Goal: Information Seeking & Learning: Understand process/instructions

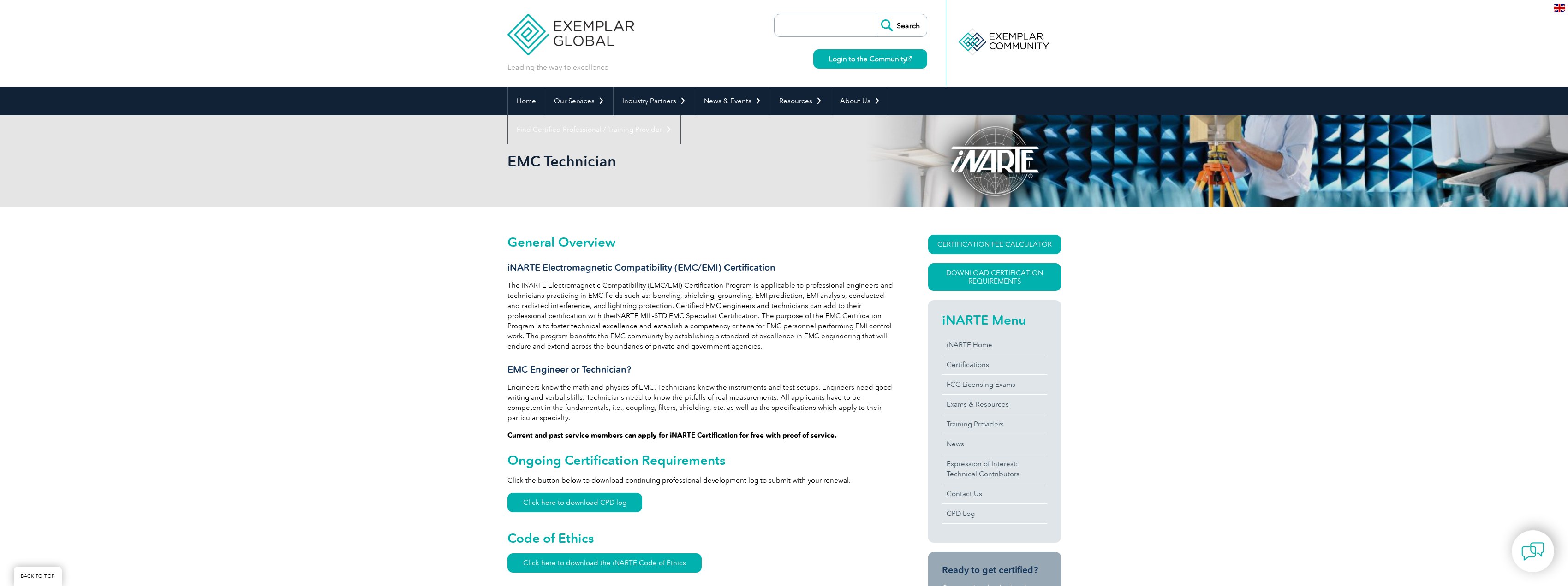
scroll to position [138, 0]
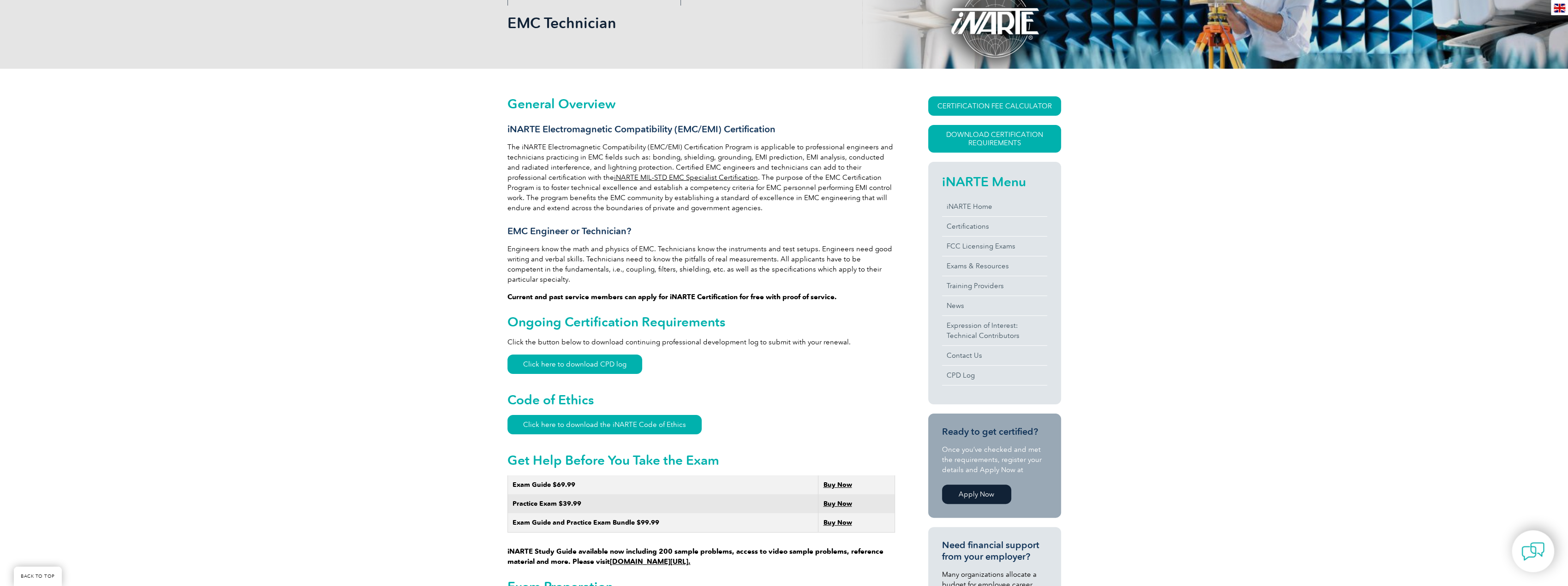
click at [614, 181] on link "iNARTE MIL-STD EMC Specialist Certification" at bounding box center [685, 178] width 144 height 9
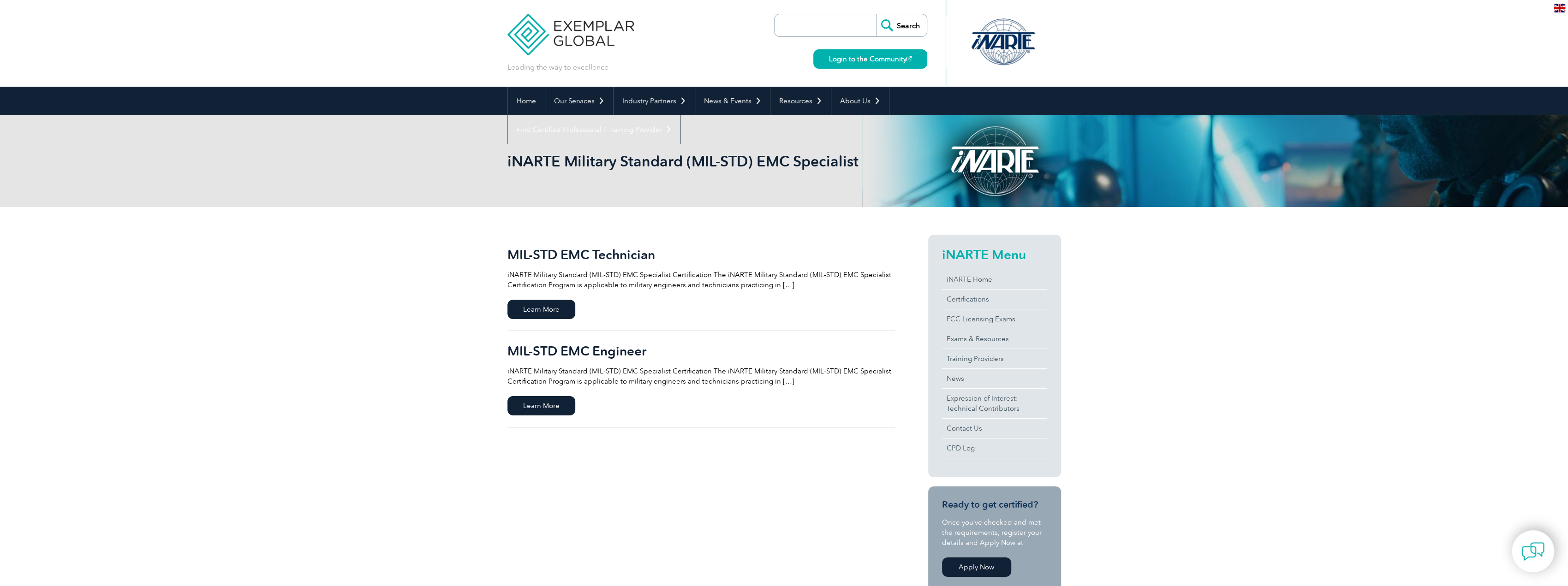
click at [584, 256] on h2 "MIL-STD EMC Technician" at bounding box center [701, 255] width 387 height 15
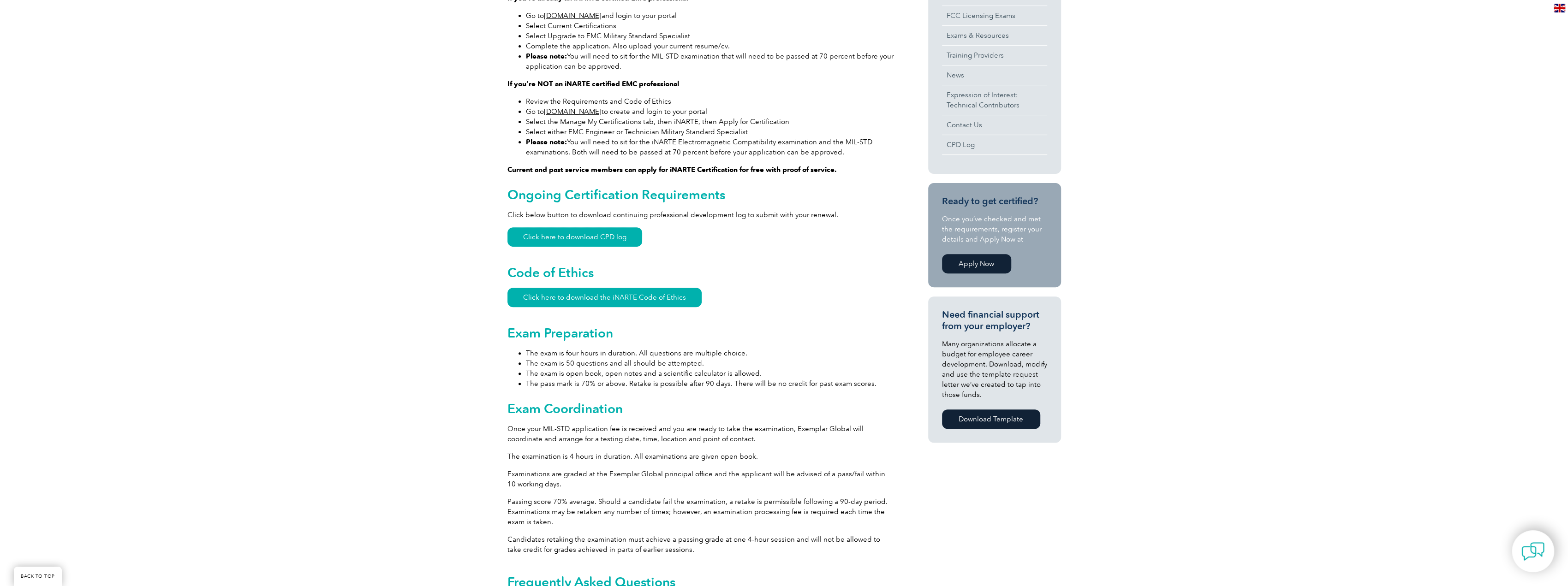
scroll to position [554, 0]
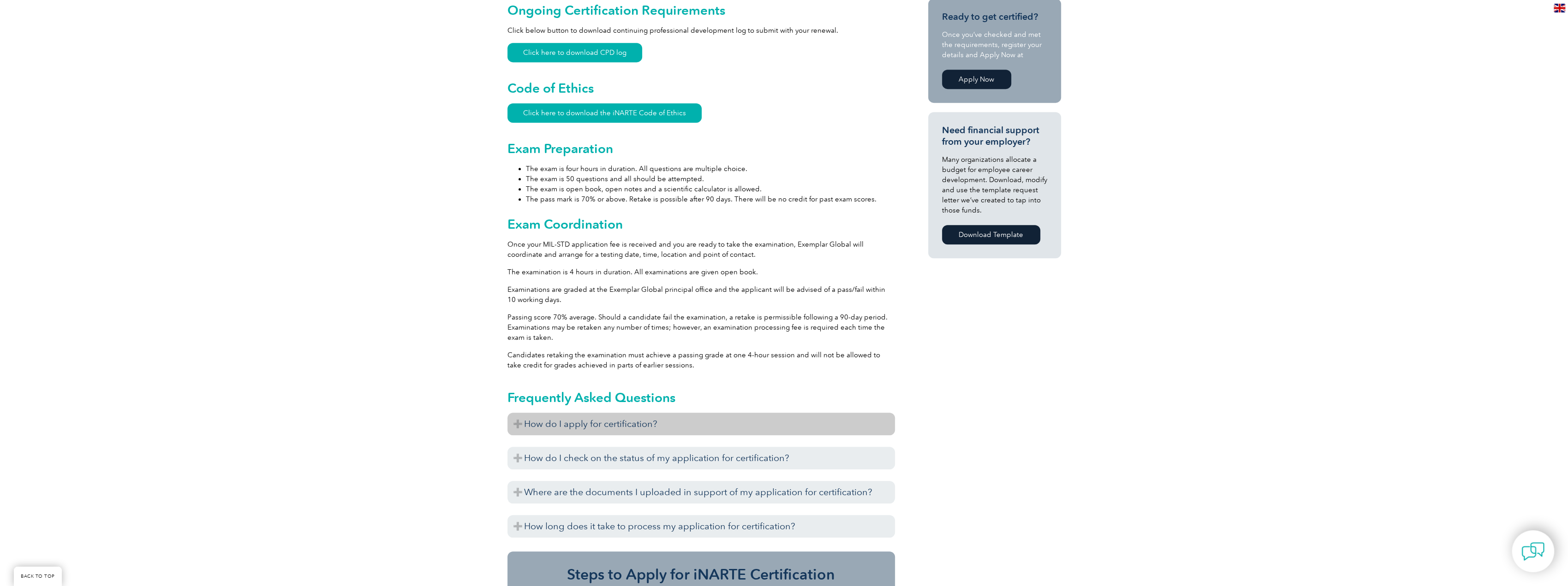
click at [747, 423] on h3 "How do I apply for certification?" at bounding box center [701, 423] width 387 height 23
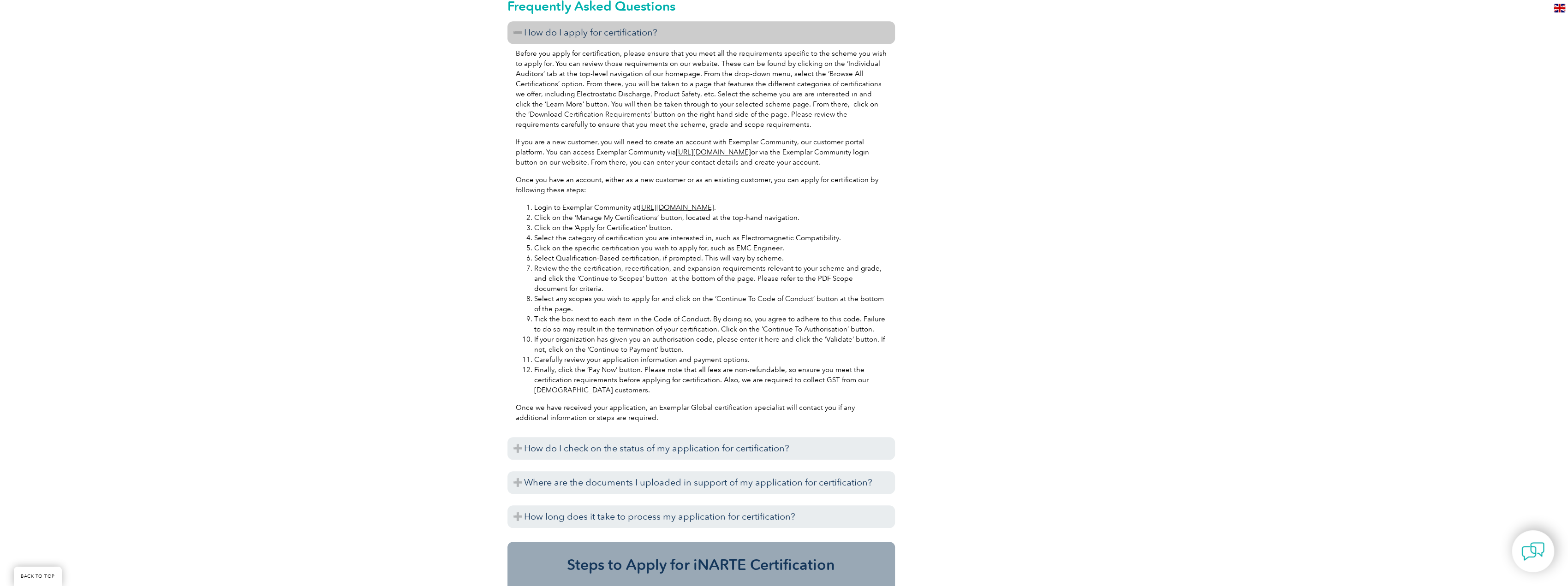
scroll to position [969, 0]
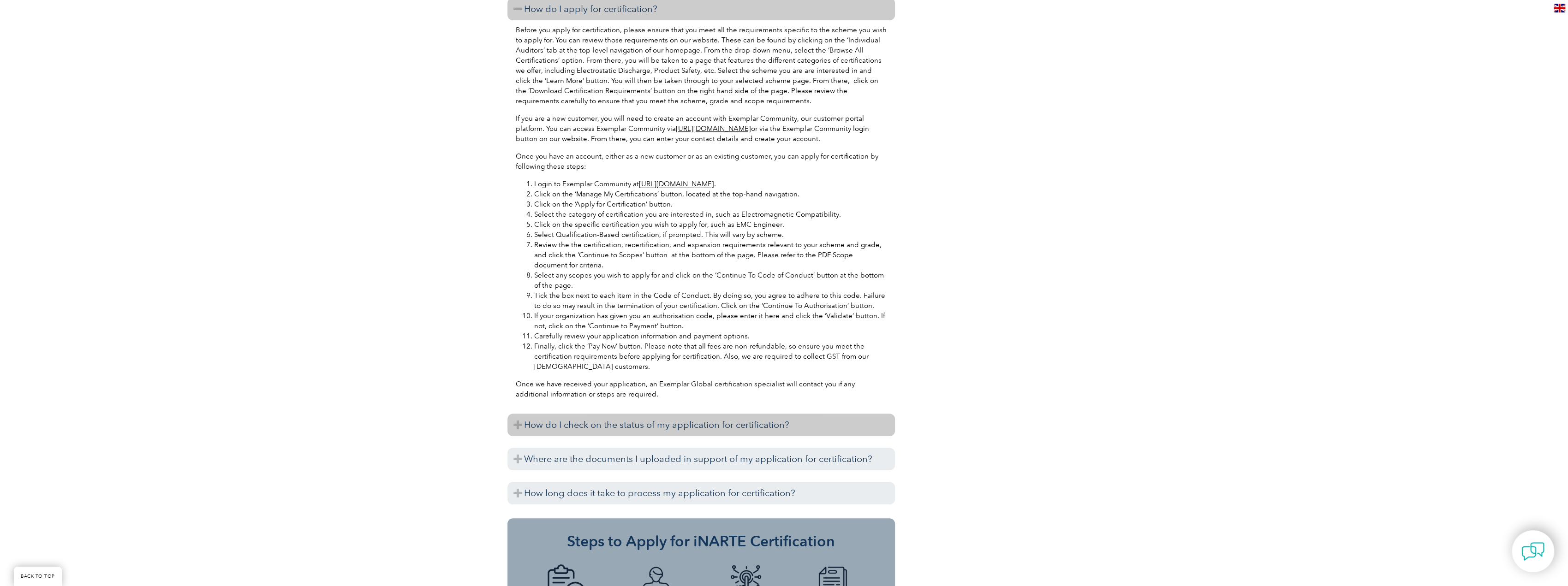
click at [716, 431] on h3 "How do I check on the status of my application for certification?" at bounding box center [701, 425] width 387 height 23
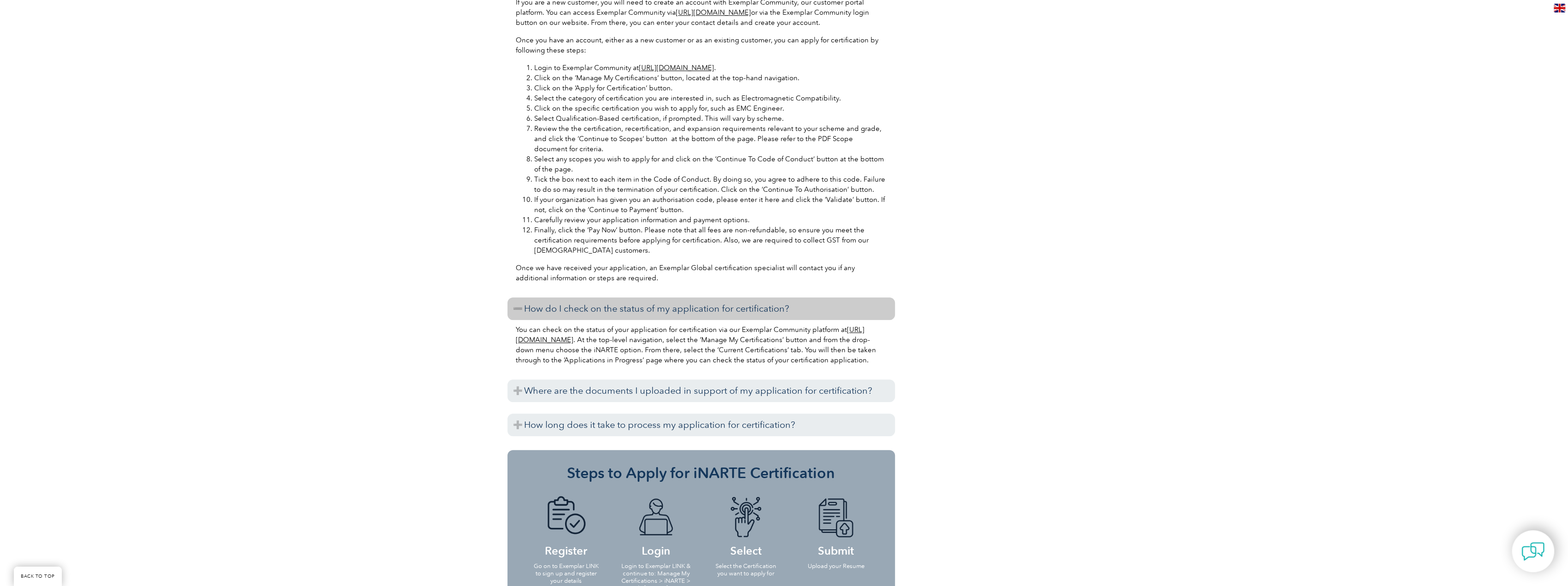
scroll to position [1153, 0]
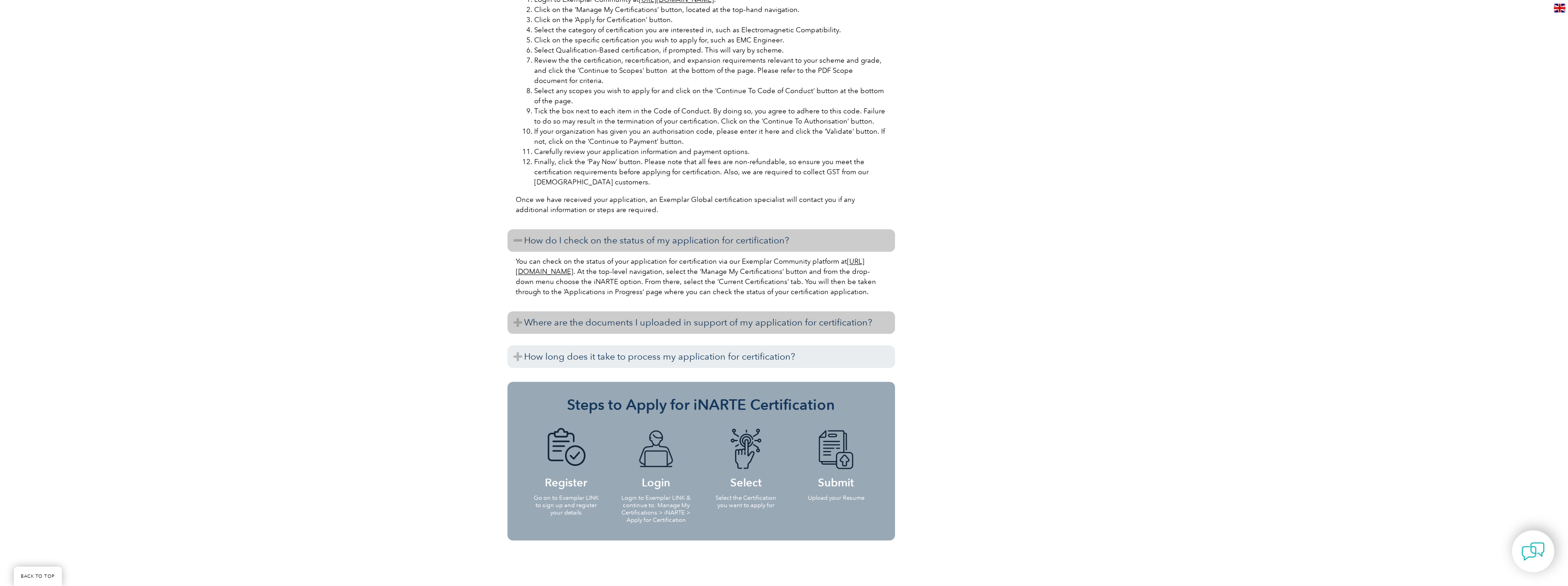
click at [702, 334] on h3 "Where are the documents I uploaded in support of my application for certificati…" at bounding box center [701, 322] width 387 height 23
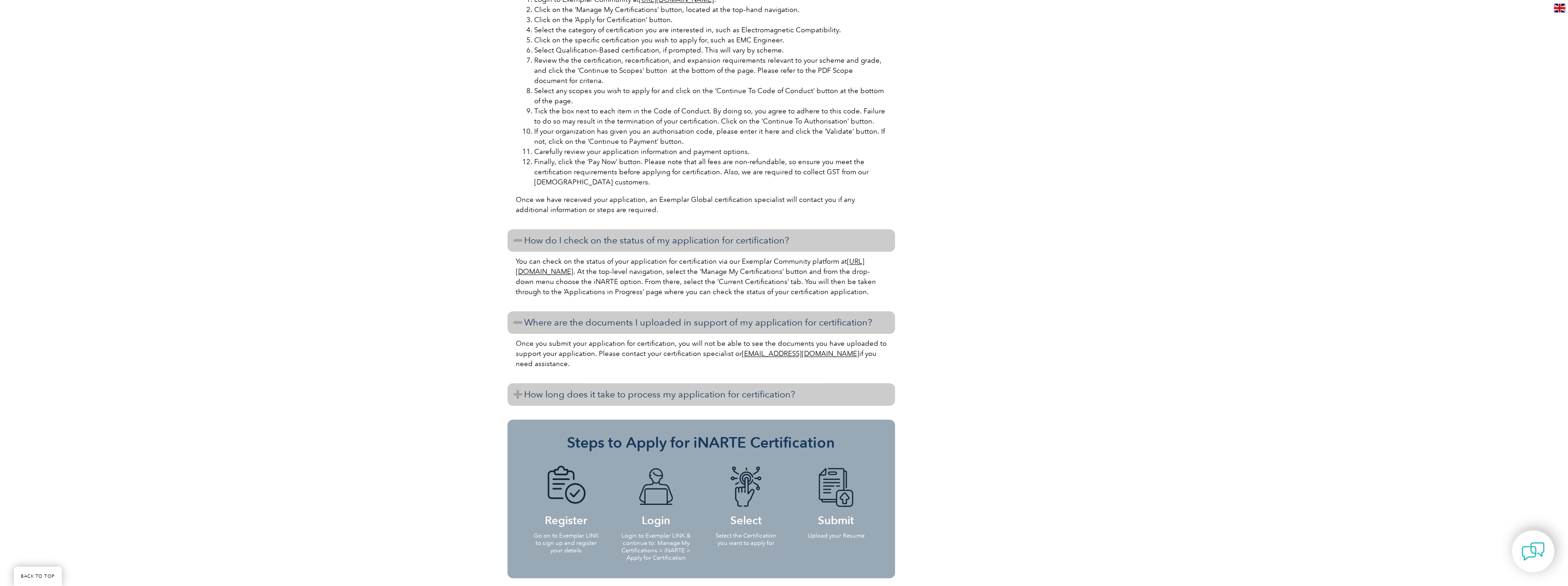
click at [695, 399] on h3 "How long does it take to process my application for certification?" at bounding box center [701, 394] width 387 height 23
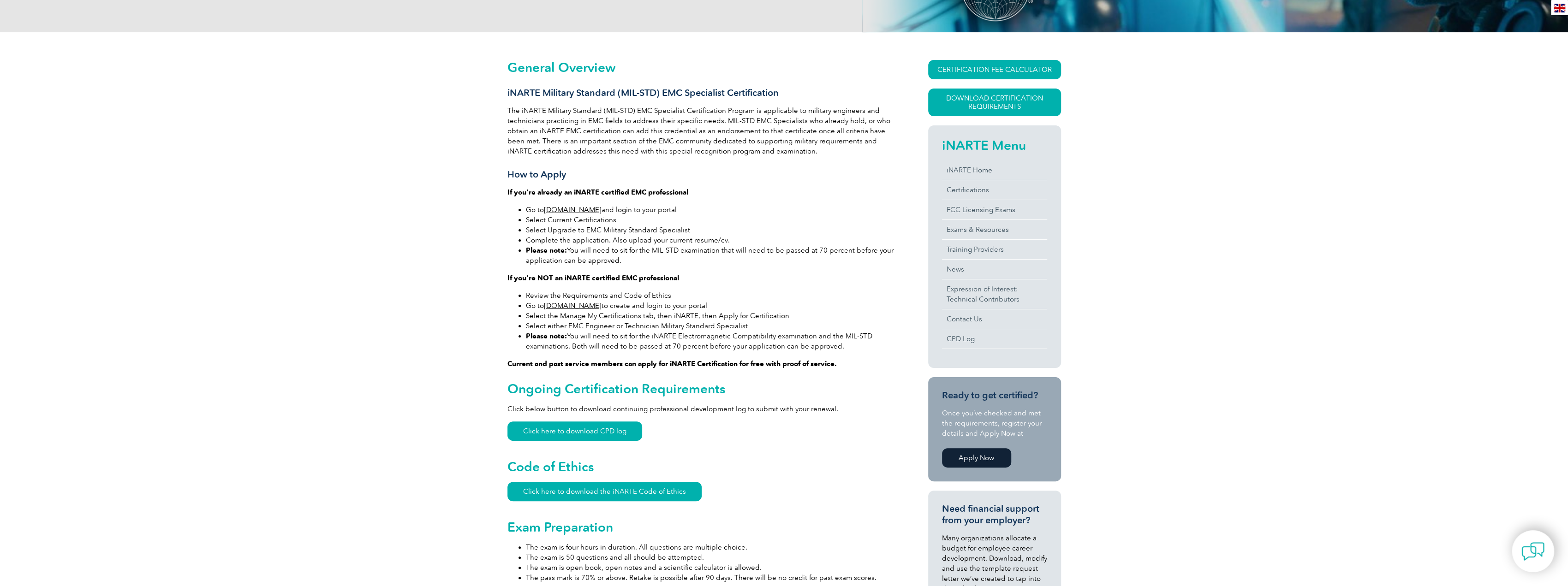
scroll to position [0, 0]
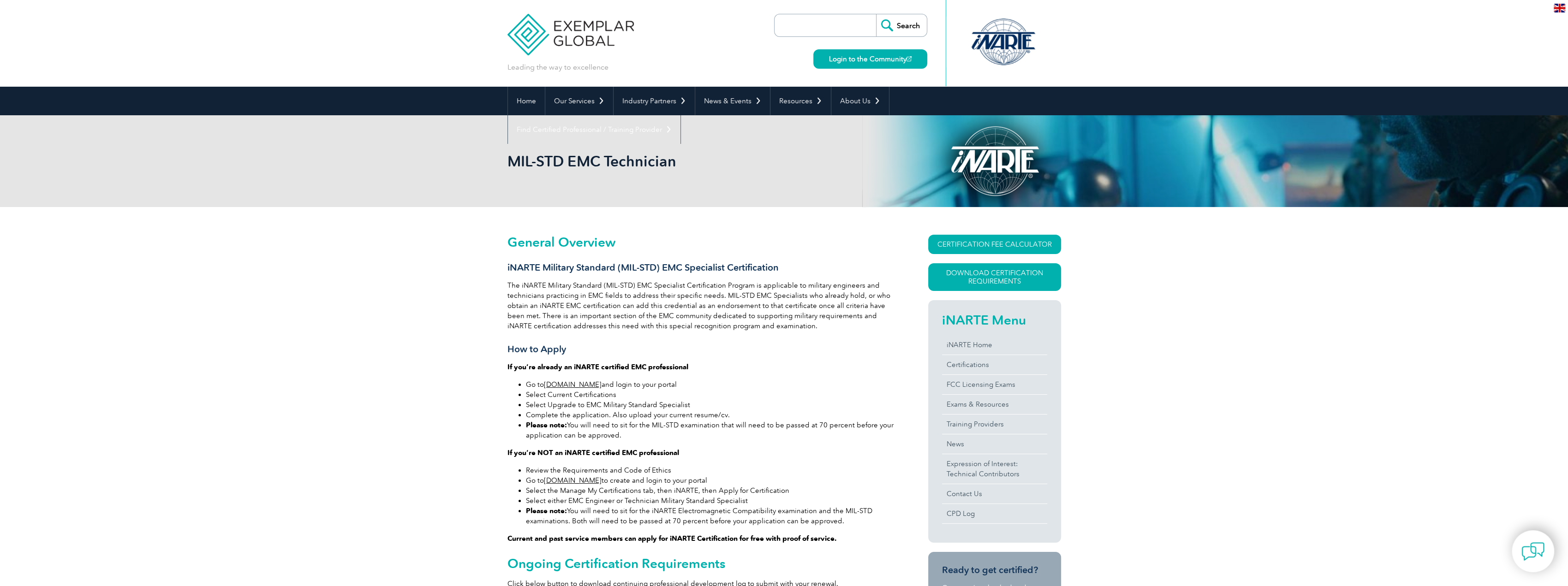
drag, startPoint x: 933, startPoint y: 396, endPoint x: 942, endPoint y: 216, distance: 180.2
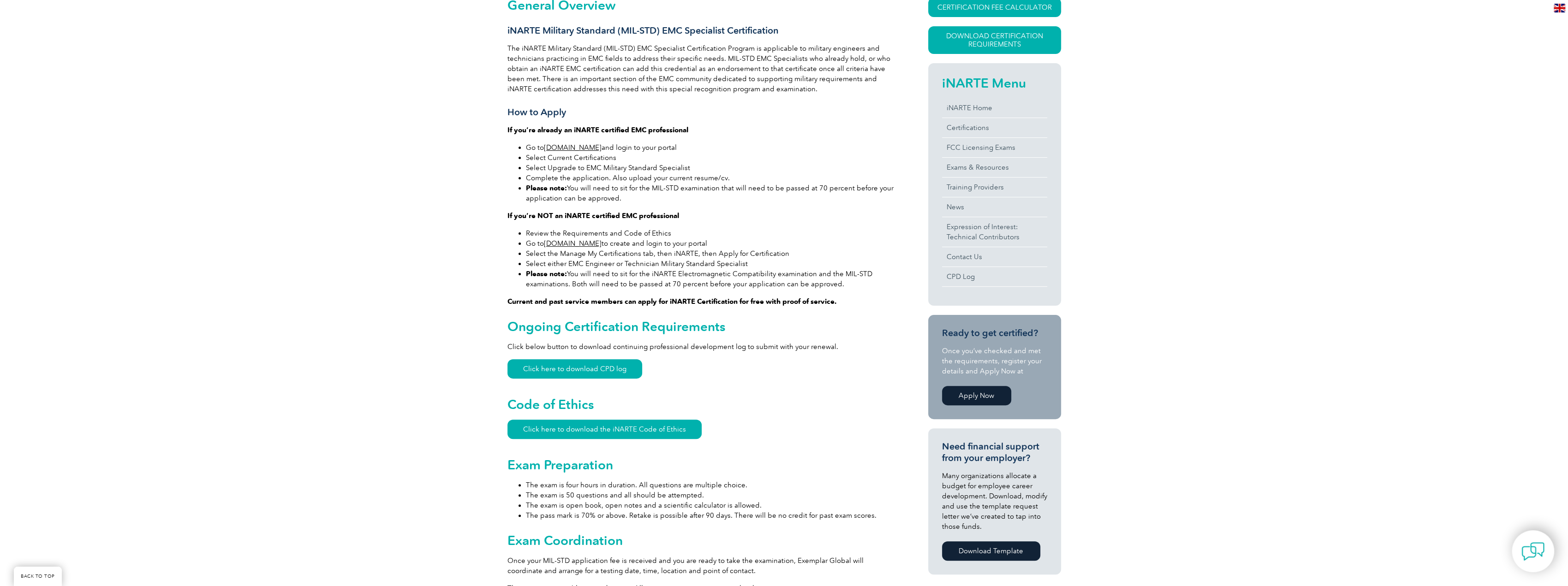
scroll to position [277, 0]
